Goal: Go to known website: Access a specific website the user already knows

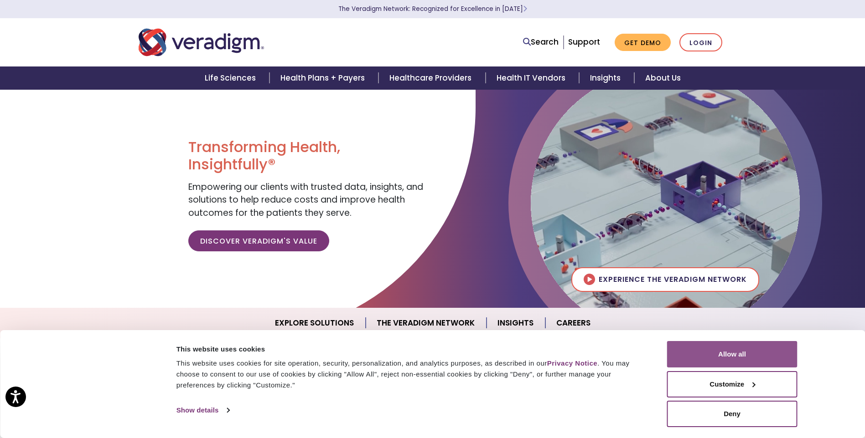
click at [735, 361] on button "Allow all" at bounding box center [732, 354] width 130 height 26
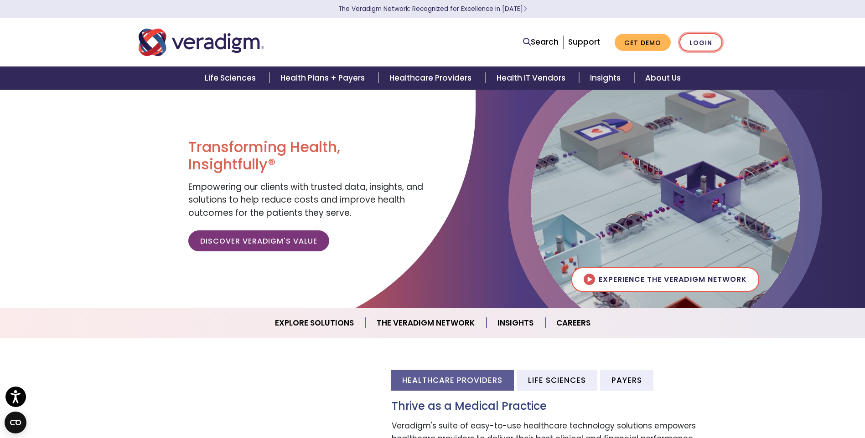
click at [696, 45] on link "Login" at bounding box center [700, 42] width 43 height 19
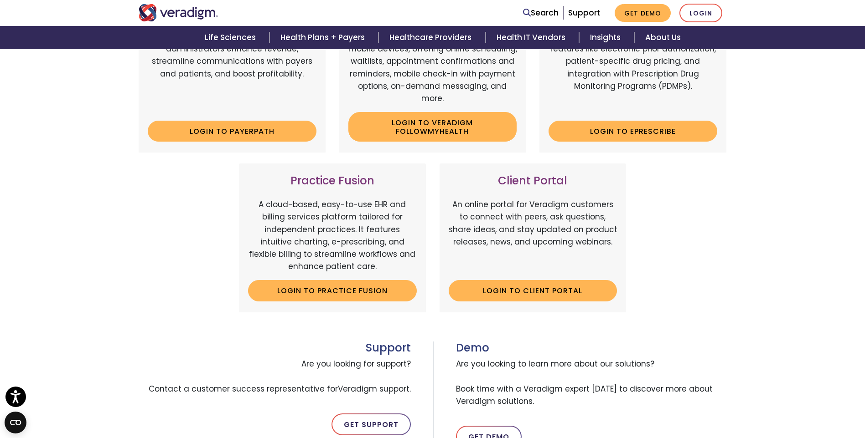
scroll to position [261, 0]
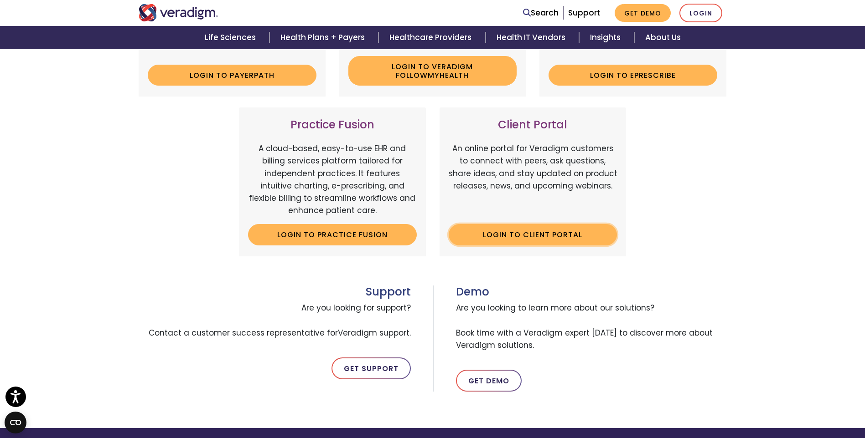
click at [534, 225] on link "Login to Client Portal" at bounding box center [532, 234] width 169 height 21
